Goal: Information Seeking & Learning: Find specific fact

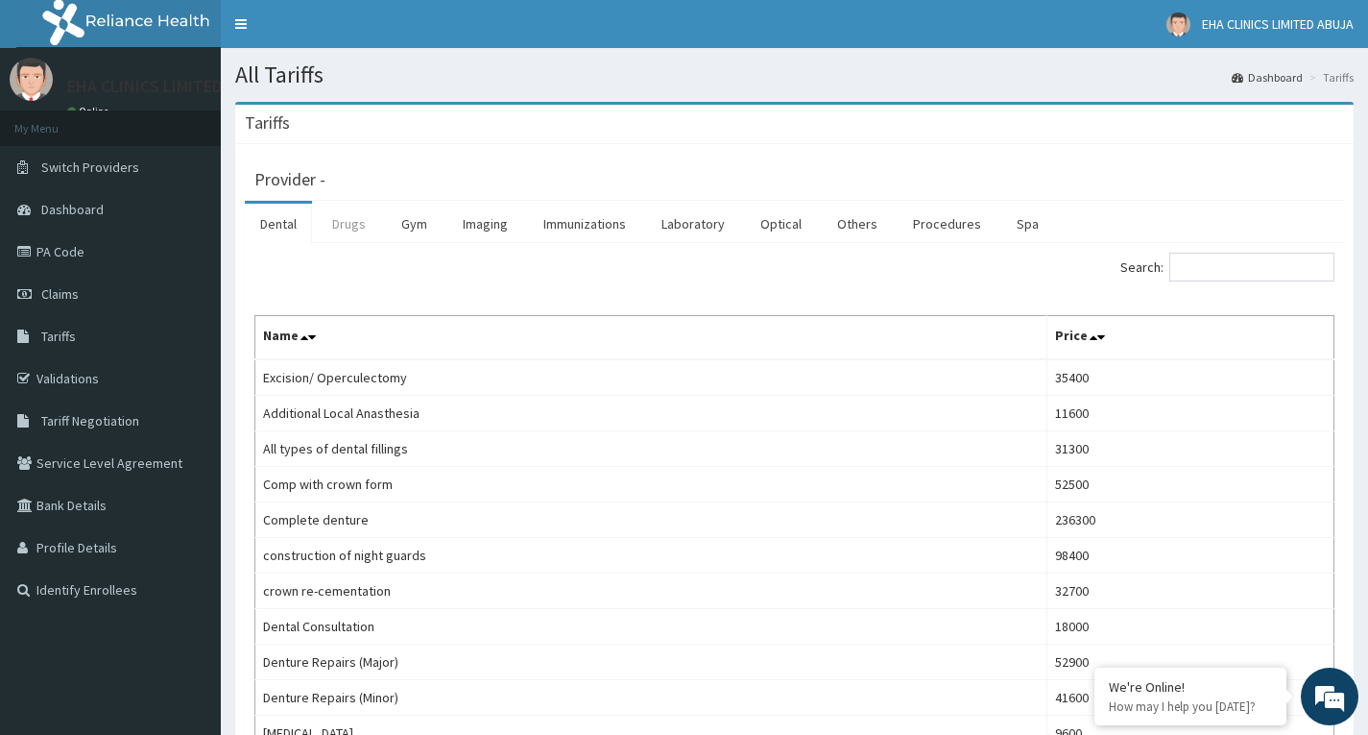
click at [355, 228] on link "Drugs" at bounding box center [349, 224] width 64 height 40
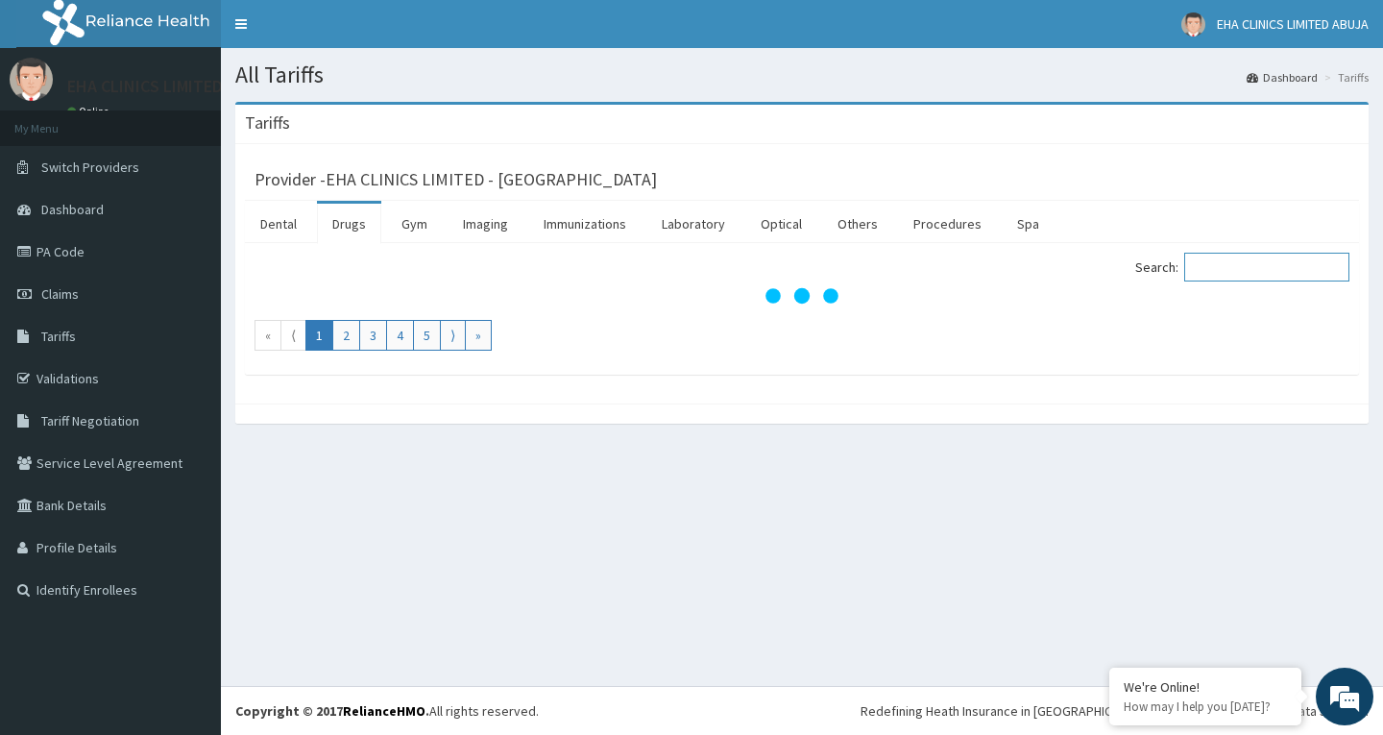
click at [1232, 264] on input "Search:" at bounding box center [1266, 267] width 165 height 29
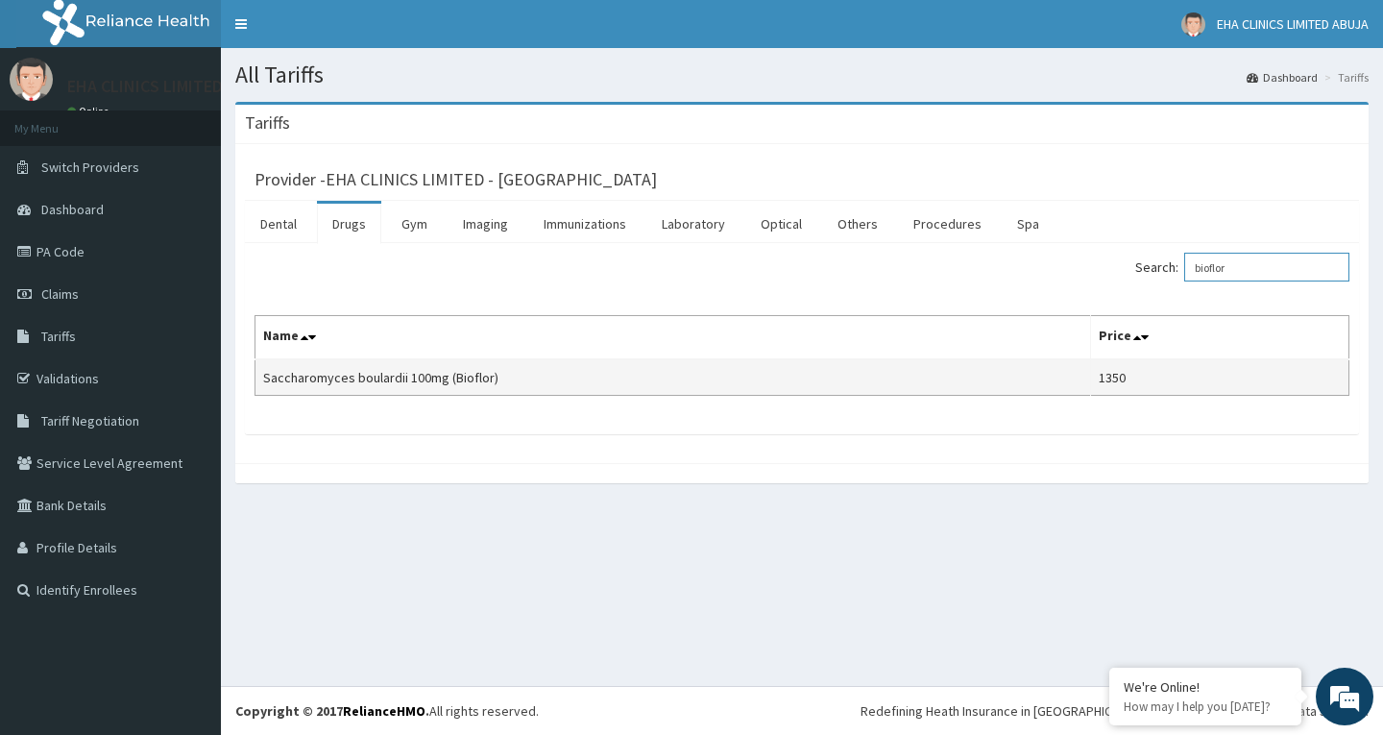
type input "bioflor"
click at [897, 373] on td "Saccharomyces boulardii 100mg (Bioflor)" at bounding box center [672, 377] width 835 height 36
